Goal: Transaction & Acquisition: Subscribe to service/newsletter

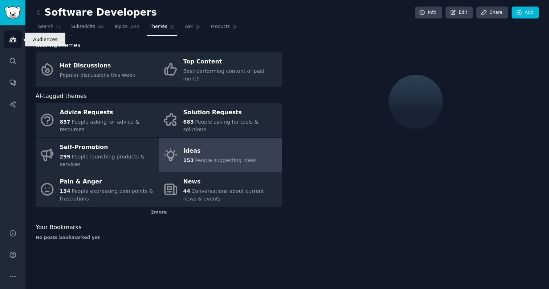
click at [7, 36] on link "Audiences" at bounding box center [13, 40] width 18 height 18
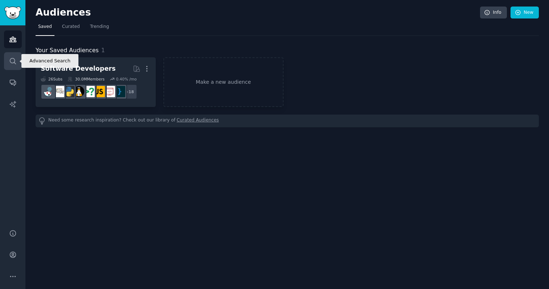
click at [12, 60] on icon "Sidebar" at bounding box center [13, 61] width 8 height 8
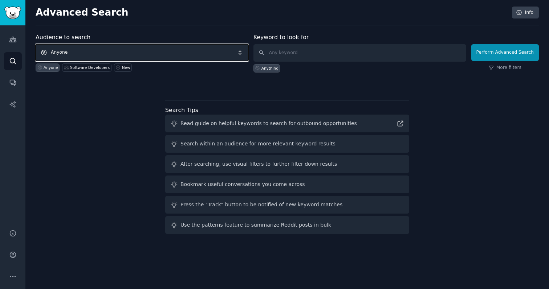
click at [164, 56] on span "Anyone" at bounding box center [142, 52] width 213 height 17
click at [303, 56] on input "text" at bounding box center [360, 52] width 213 height 17
type input "software ideas"
click button "Perform Advanced Search" at bounding box center [505, 52] width 68 height 17
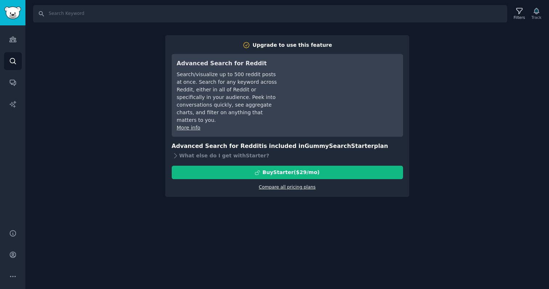
click at [293, 185] on link "Compare all pricing plans" at bounding box center [287, 187] width 57 height 5
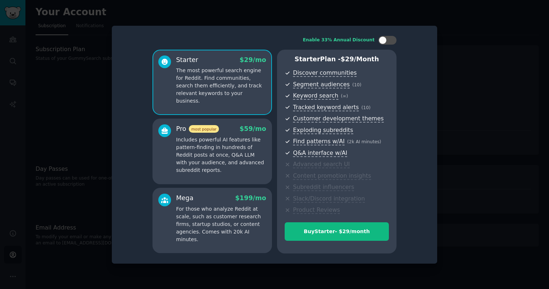
click at [468, 124] on div at bounding box center [274, 144] width 549 height 289
